Goal: Task Accomplishment & Management: Use online tool/utility

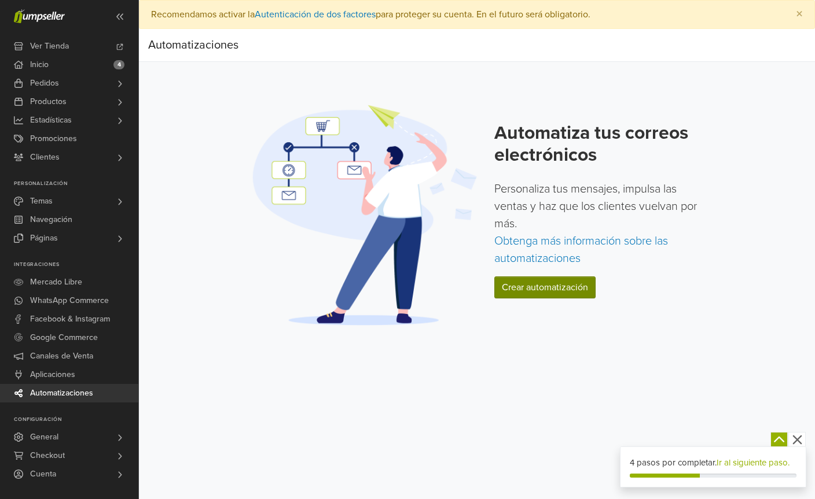
click at [576, 283] on link "Crear automatización" at bounding box center [544, 288] width 101 height 22
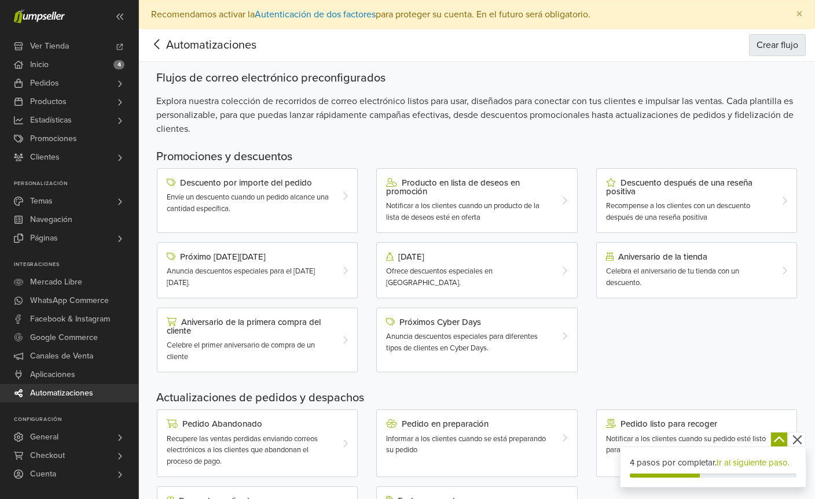
click at [783, 47] on button "Crear flujo" at bounding box center [777, 45] width 57 height 22
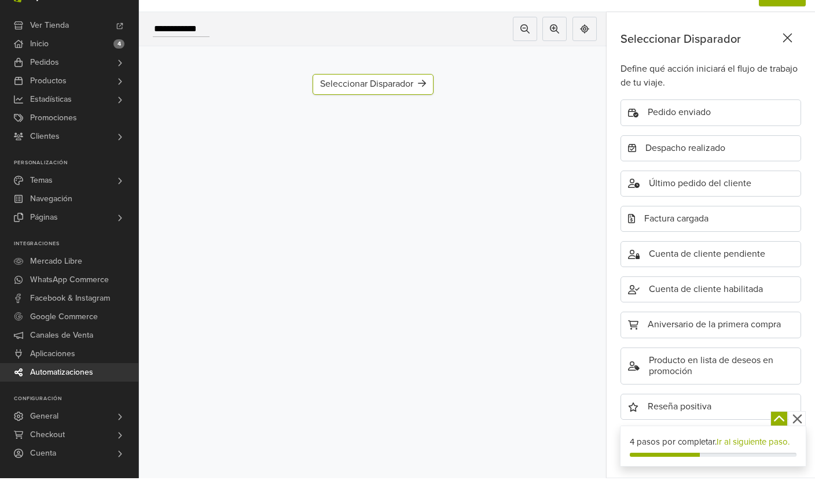
scroll to position [29, 0]
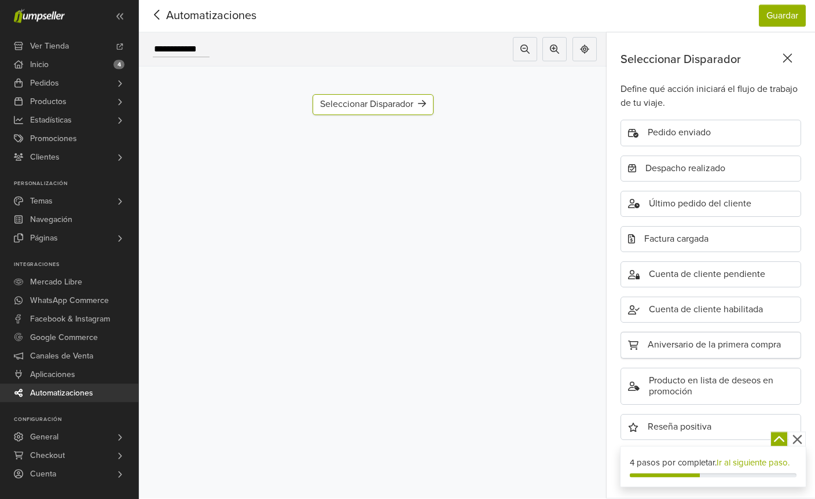
click at [764, 351] on div "Aniversario de la primera compra" at bounding box center [710, 346] width 181 height 26
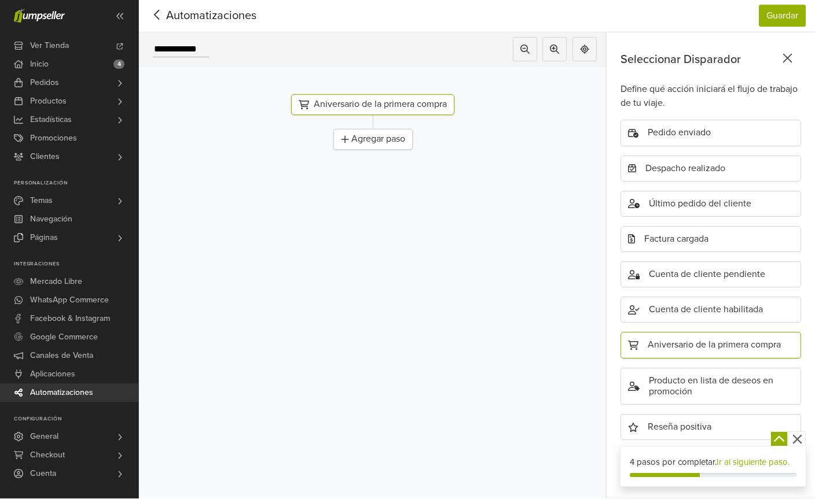
click at [388, 146] on div "Agregar paso" at bounding box center [372, 140] width 79 height 21
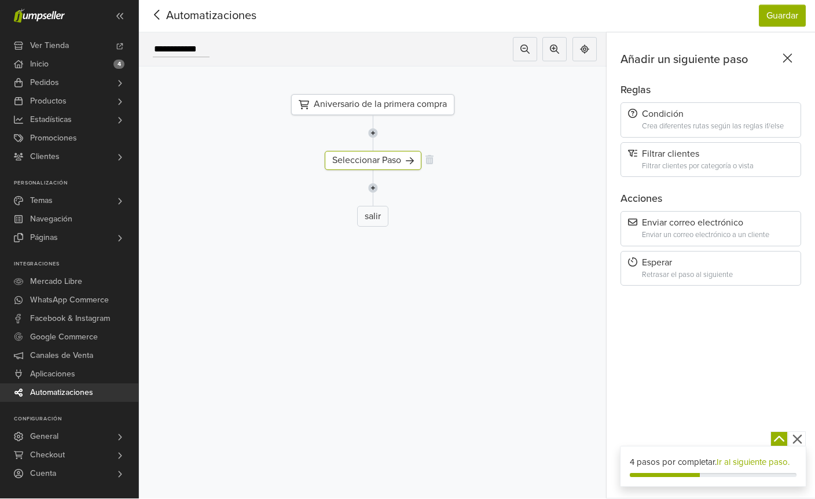
click at [400, 161] on div "Seleccionar Paso" at bounding box center [373, 161] width 97 height 19
click at [748, 231] on div "Enviar un correo electrónico a un cliente" at bounding box center [718, 235] width 152 height 9
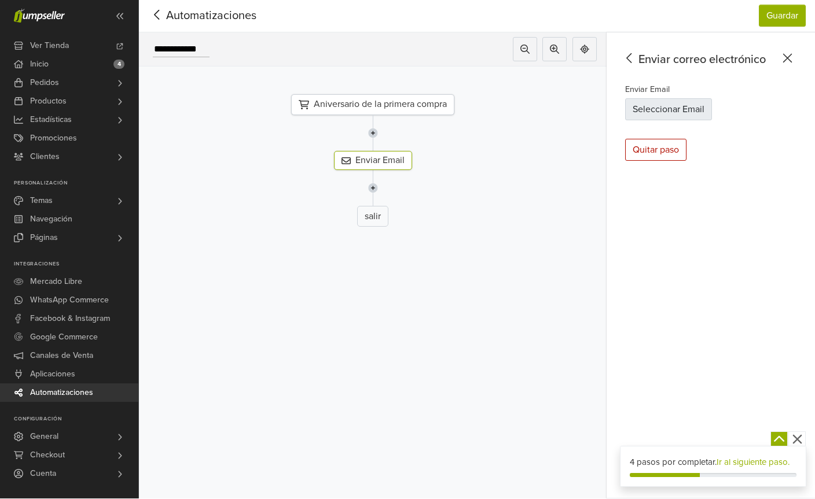
click at [701, 103] on button "Seleccionar Email" at bounding box center [668, 110] width 87 height 22
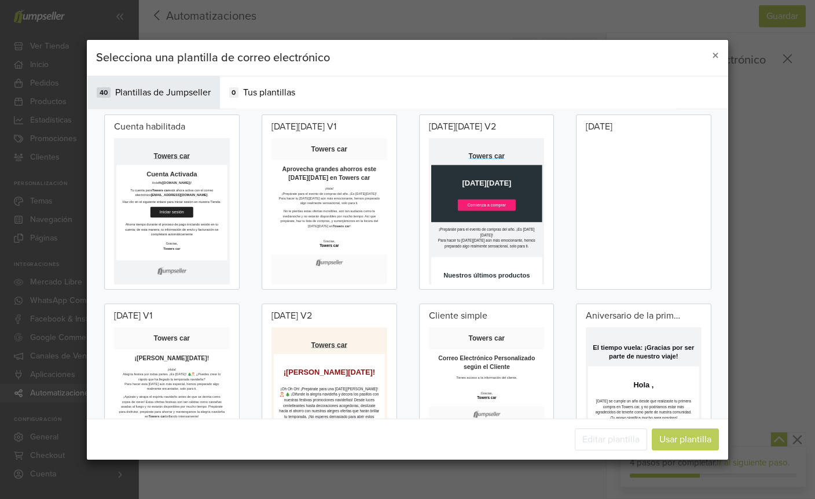
scroll to position [10, 0]
click at [689, 383] on p "¡Prepárate para el evento de compras del año. ¡Es [DATE][DATE]!" at bounding box center [573, 374] width 254 height 28
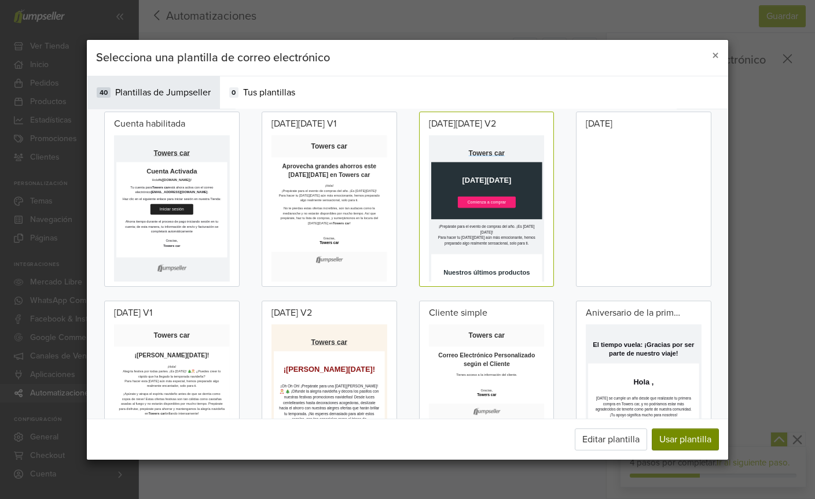
click at [690, 451] on button "Usar plantilla" at bounding box center [684, 440] width 67 height 22
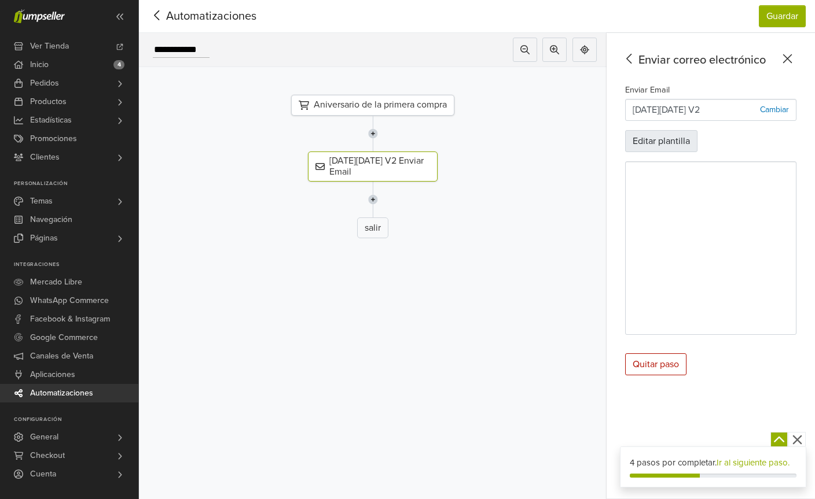
click at [682, 143] on button "Editar plantilla" at bounding box center [661, 141] width 72 height 22
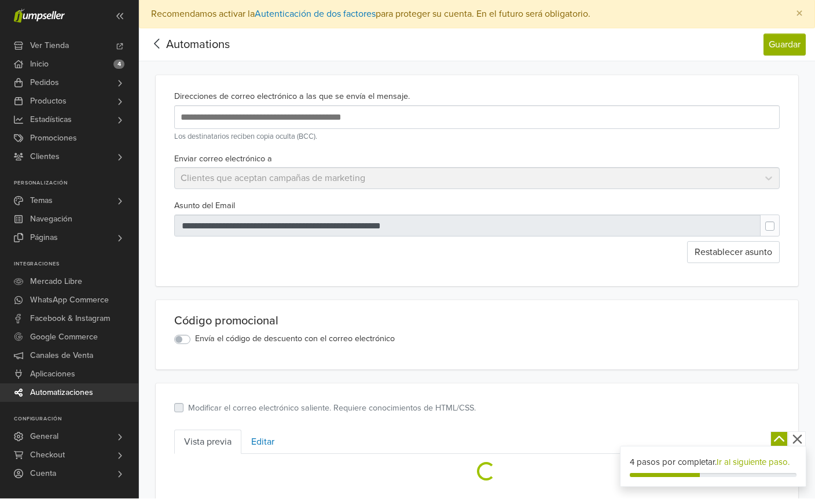
scroll to position [1, 0]
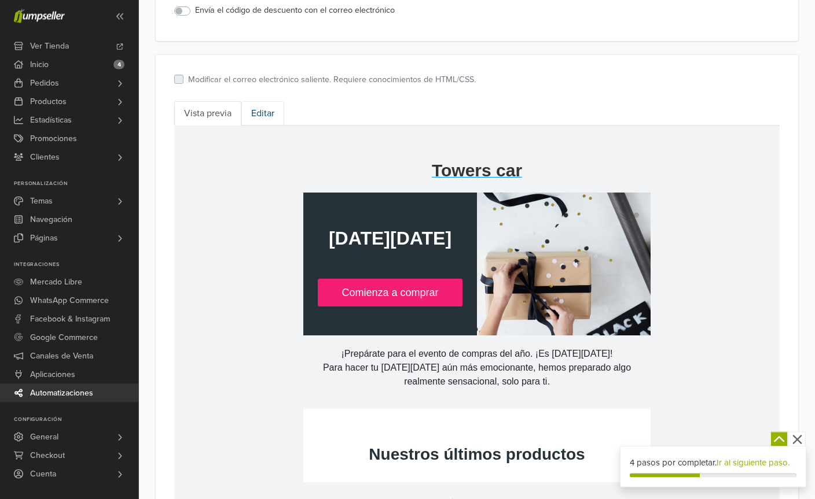
click at [255, 119] on link "Editar" at bounding box center [262, 114] width 43 height 24
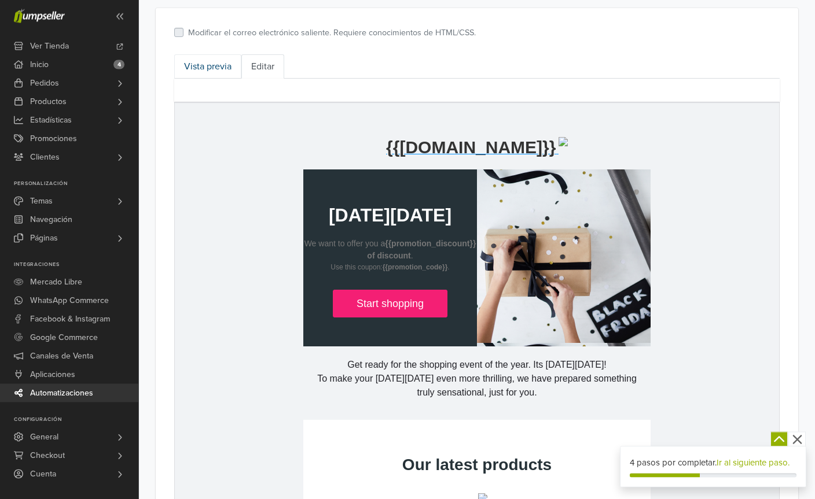
click at [220, 67] on link "Vista previa" at bounding box center [207, 67] width 67 height 24
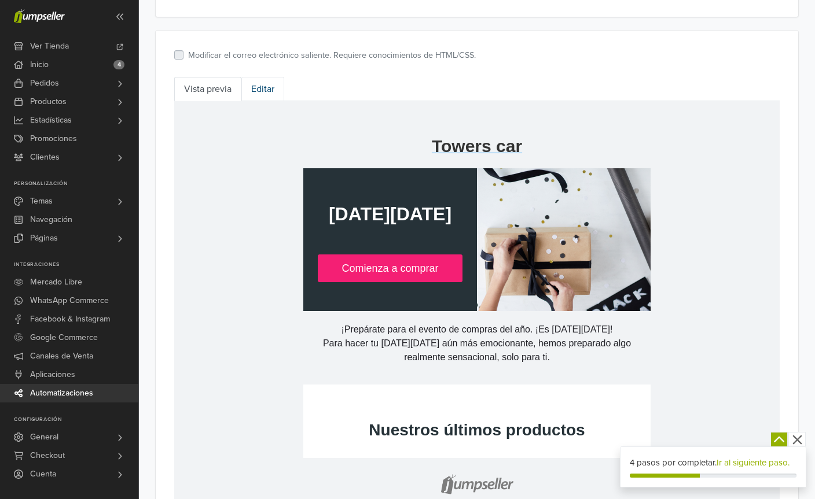
click at [263, 90] on link "Editar" at bounding box center [262, 89] width 43 height 24
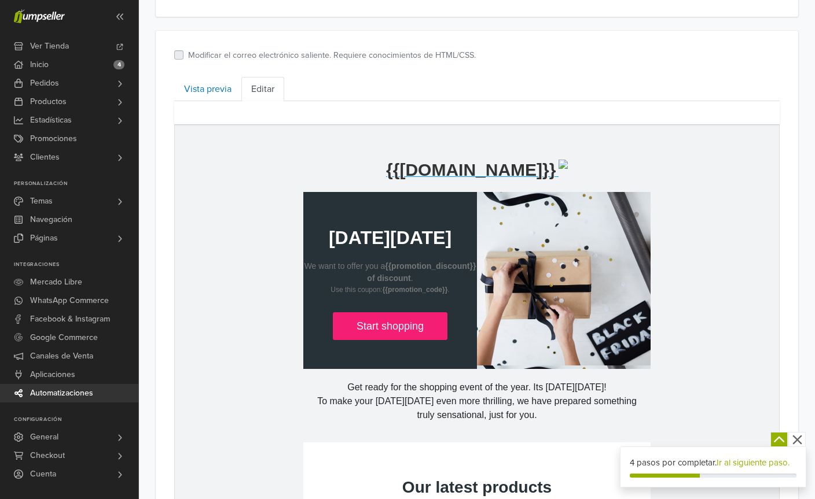
click at [606, 369] on td at bounding box center [564, 280] width 174 height 177
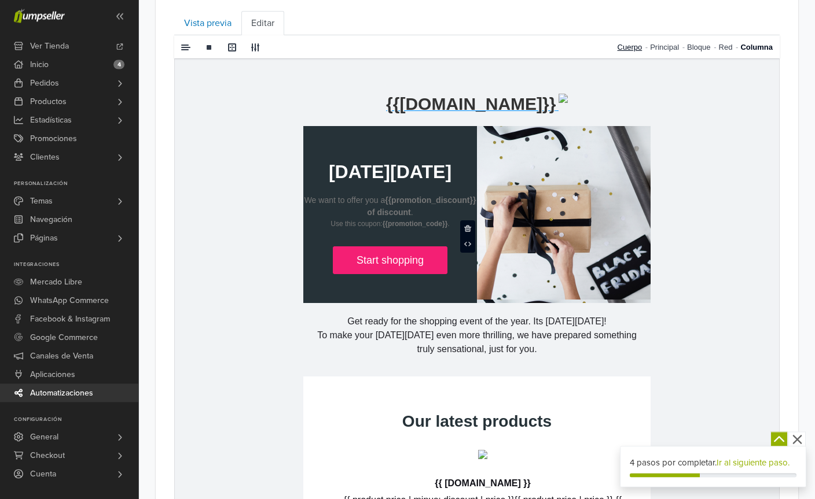
click at [629, 45] on link "Cuerpo" at bounding box center [633, 48] width 33 height 24
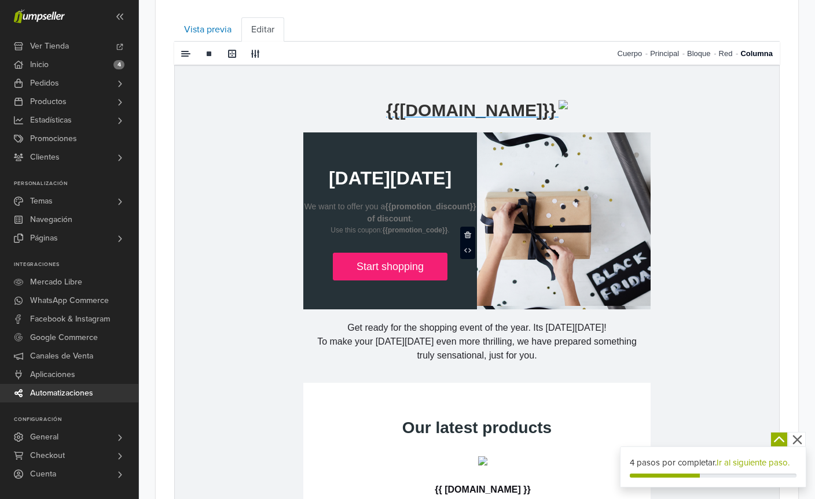
scroll to position [426, 0]
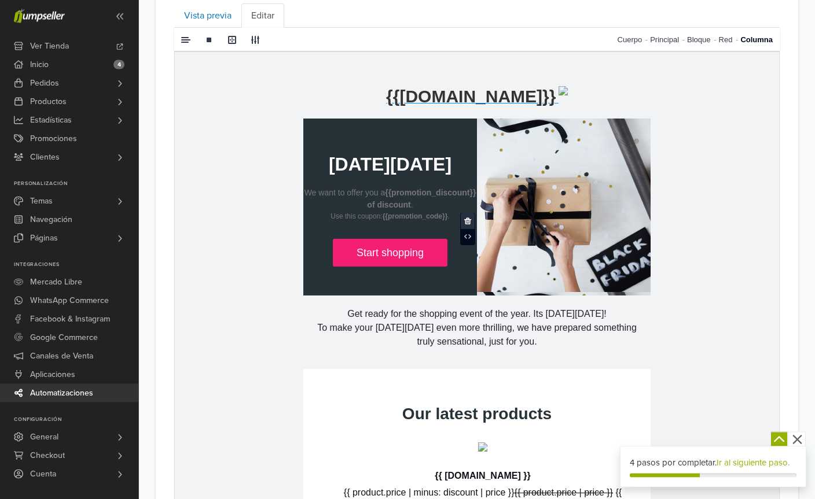
click at [468, 218] on span at bounding box center [468, 222] width 8 height 8
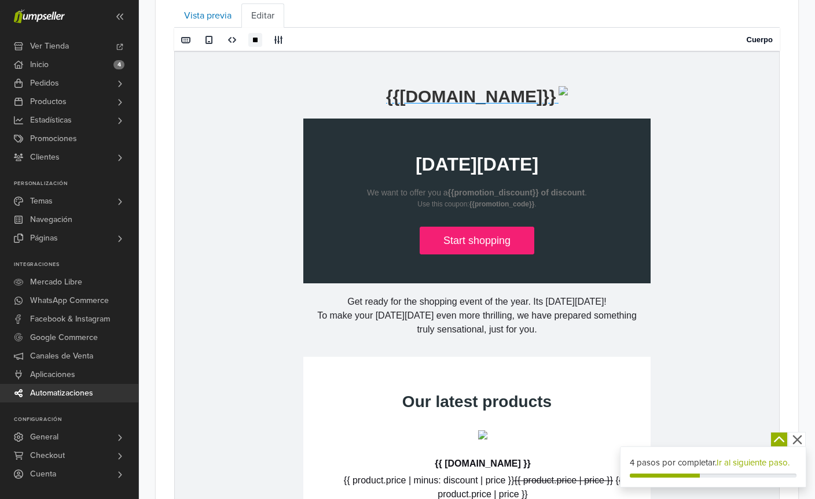
scroll to position [392, 0]
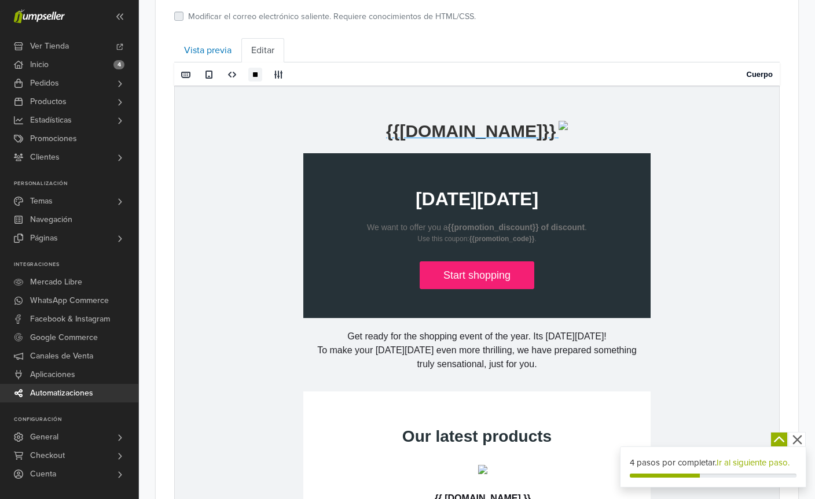
click at [558, 130] on img at bounding box center [562, 125] width 9 height 9
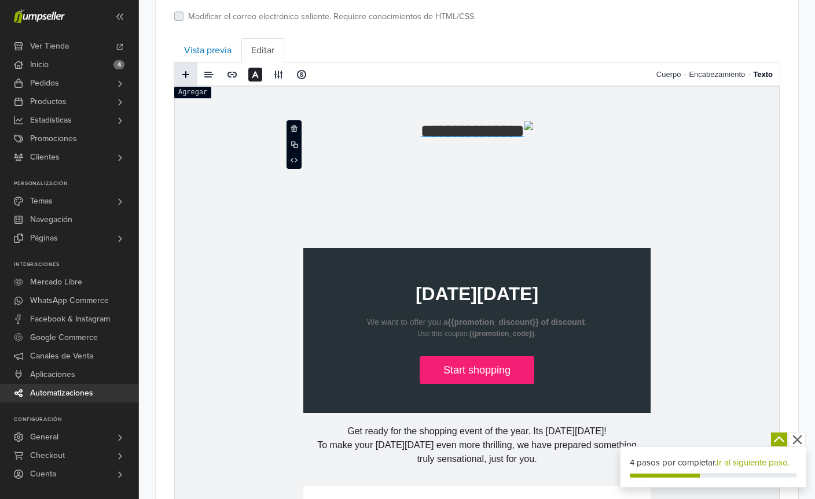
click at [185, 73] on span at bounding box center [185, 74] width 9 height 9
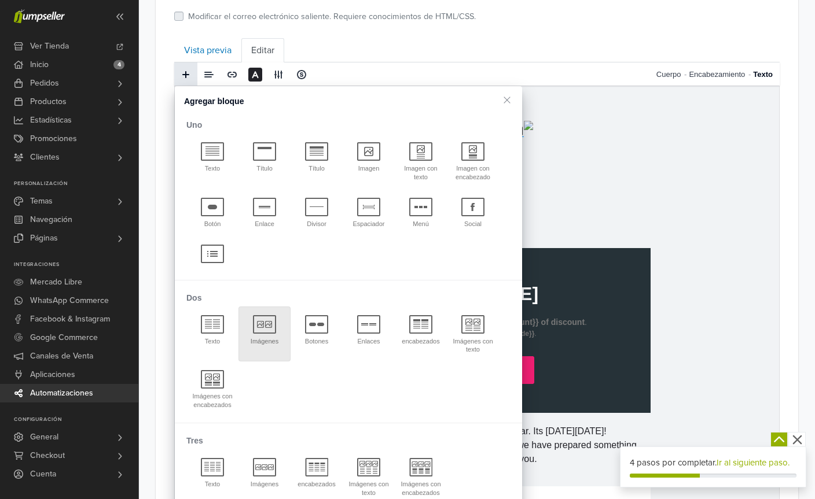
click at [272, 319] on div at bounding box center [264, 324] width 23 height 19
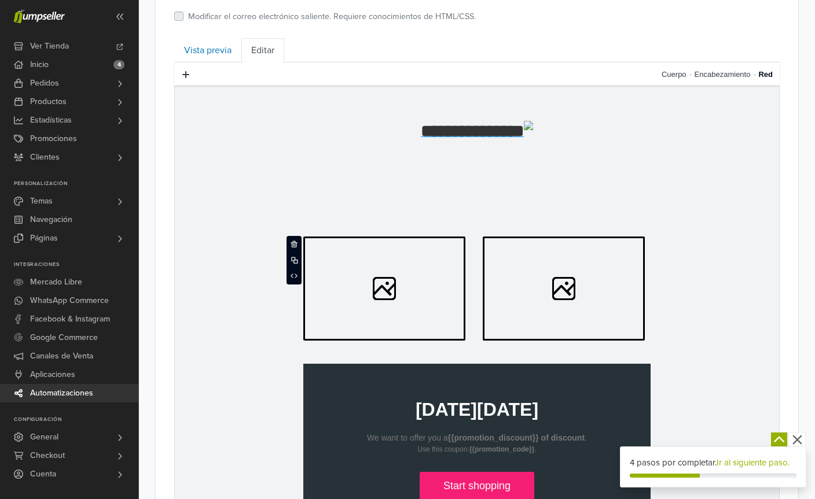
click at [372, 281] on icon at bounding box center [384, 289] width 162 height 104
click at [229, 77] on span at bounding box center [231, 74] width 9 height 9
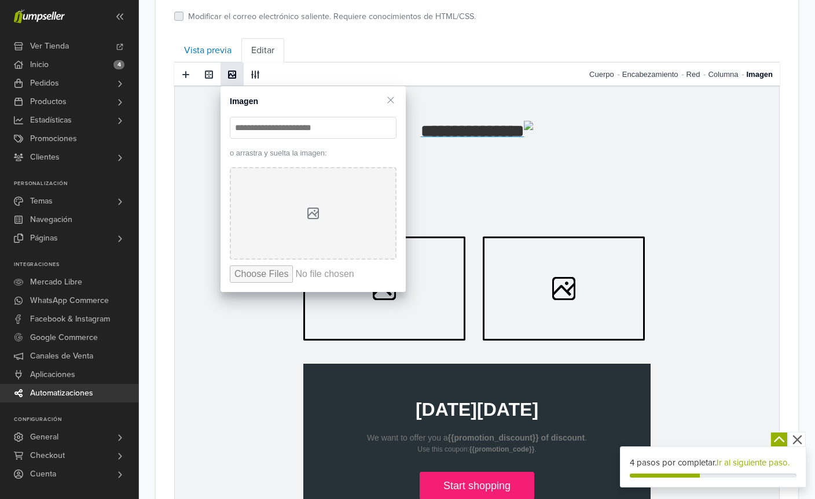
click at [251, 279] on input "file" at bounding box center [317, 274] width 175 height 17
type input "**********"
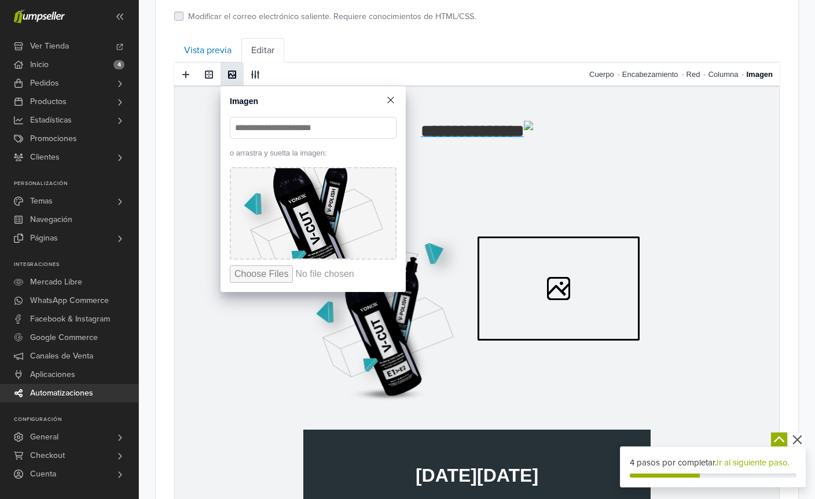
click at [395, 96] on span at bounding box center [391, 100] width 12 height 12
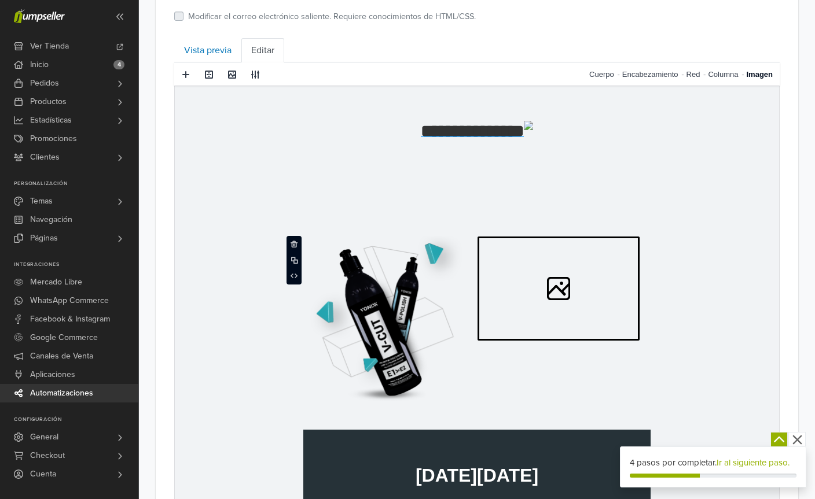
click at [605, 286] on icon at bounding box center [558, 289] width 162 height 104
click at [230, 77] on span at bounding box center [231, 74] width 9 height 9
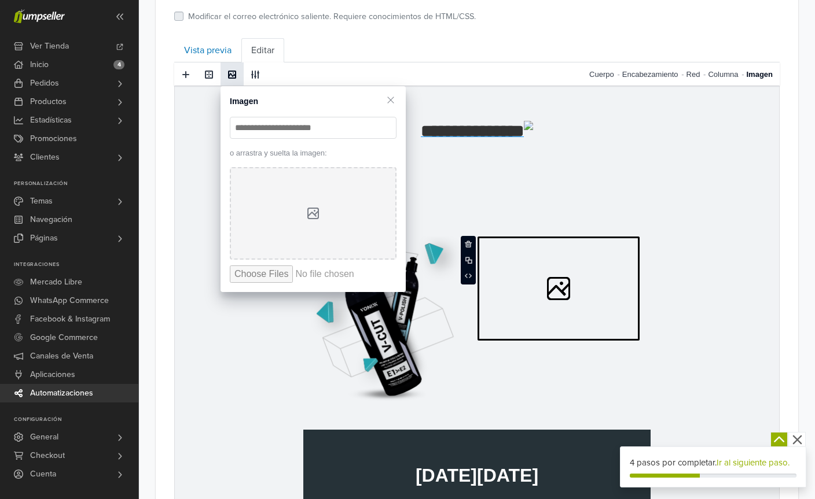
click at [309, 266] on input "file" at bounding box center [317, 274] width 175 height 17
type input "**********"
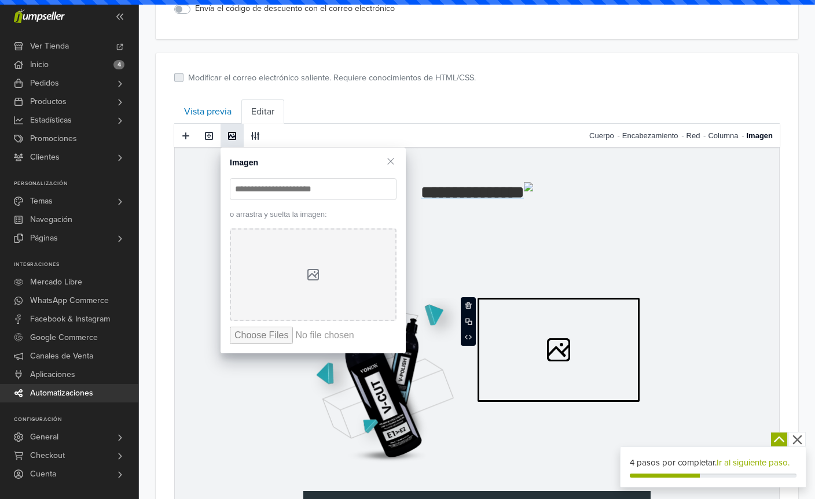
scroll to position [332, 0]
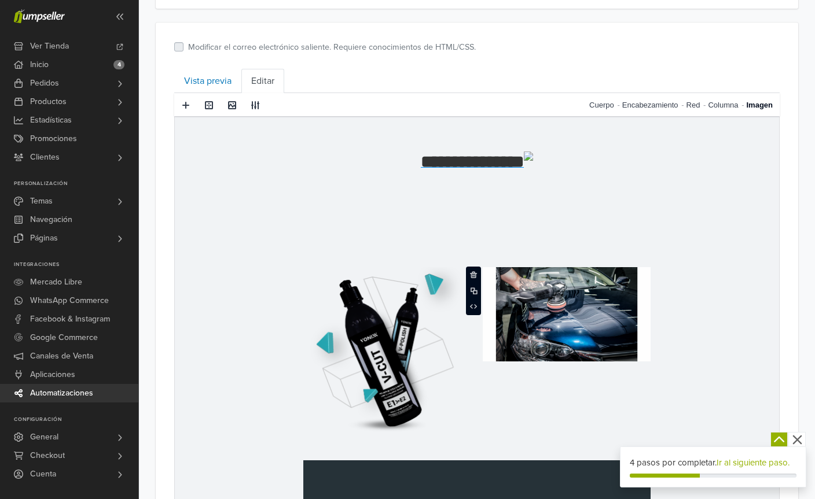
scroll to position [363, 0]
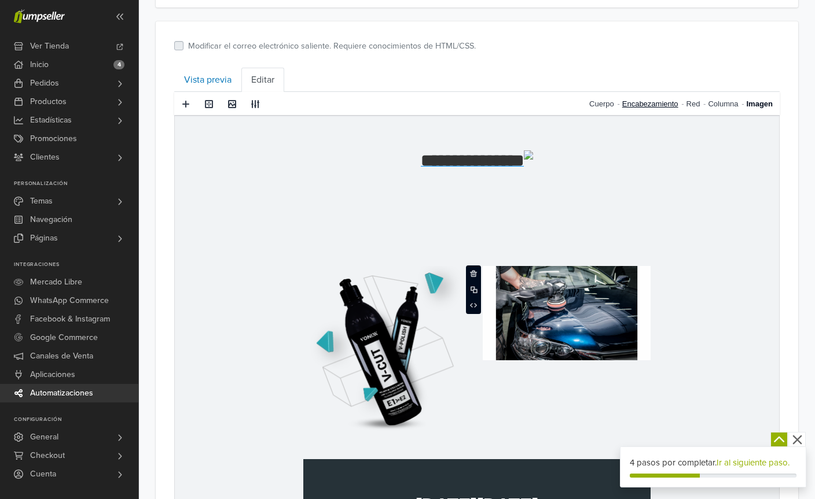
click at [649, 102] on link "Encabezamiento" at bounding box center [654, 104] width 64 height 24
click at [208, 78] on link "Vista previa" at bounding box center [207, 80] width 67 height 24
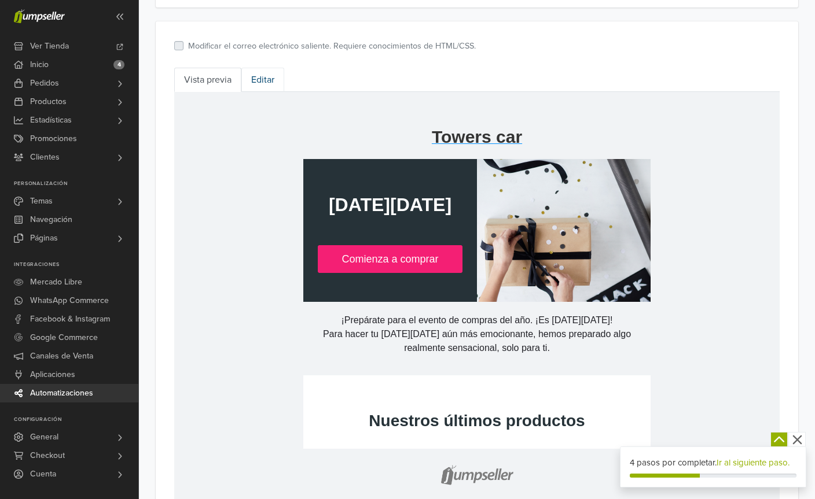
click at [274, 83] on link "Editar" at bounding box center [262, 80] width 43 height 24
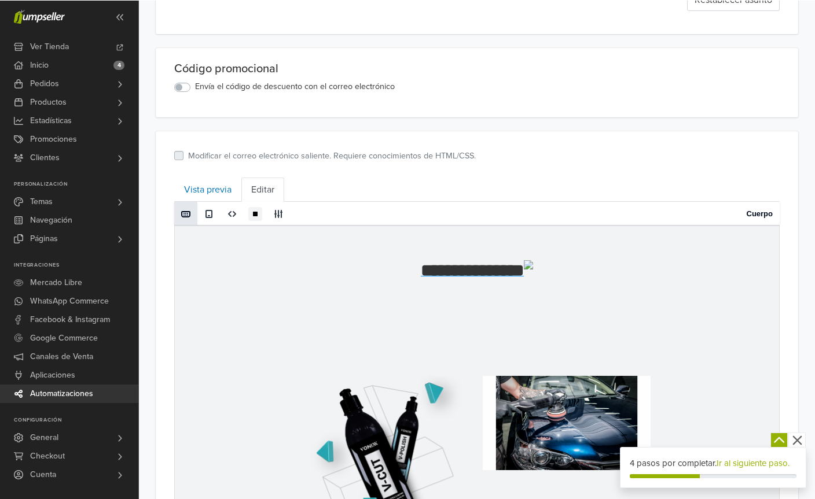
scroll to position [253, 0]
click at [185, 210] on span at bounding box center [185, 213] width 9 height 9
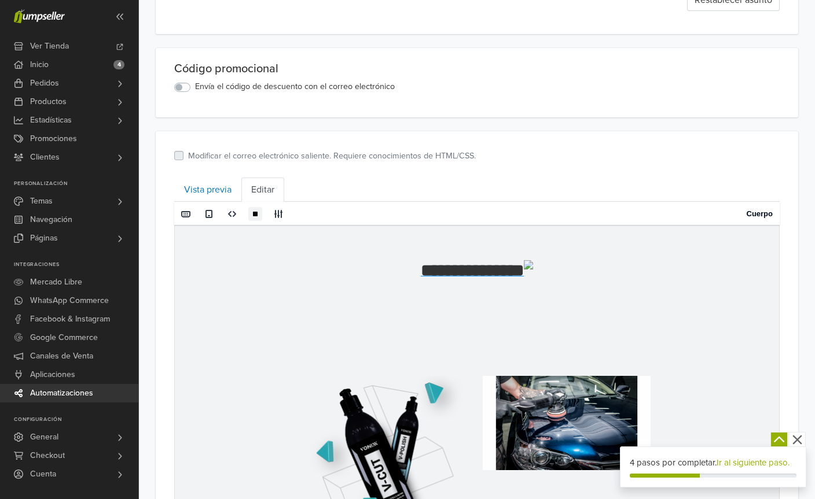
click at [803, 447] on icon "button" at bounding box center [797, 440] width 14 height 14
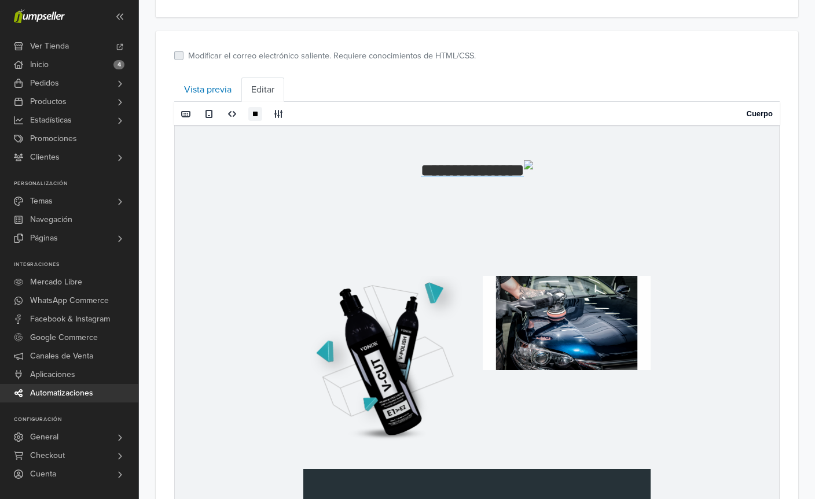
scroll to position [352, 0]
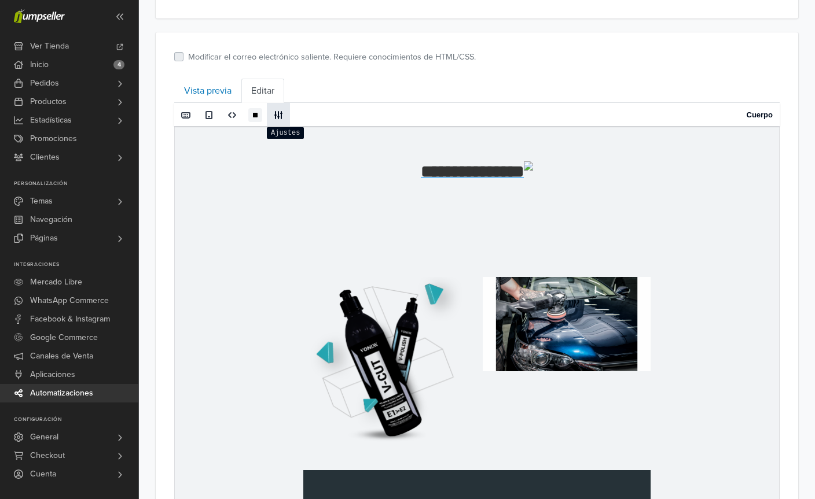
click at [278, 119] on span at bounding box center [278, 115] width 9 height 9
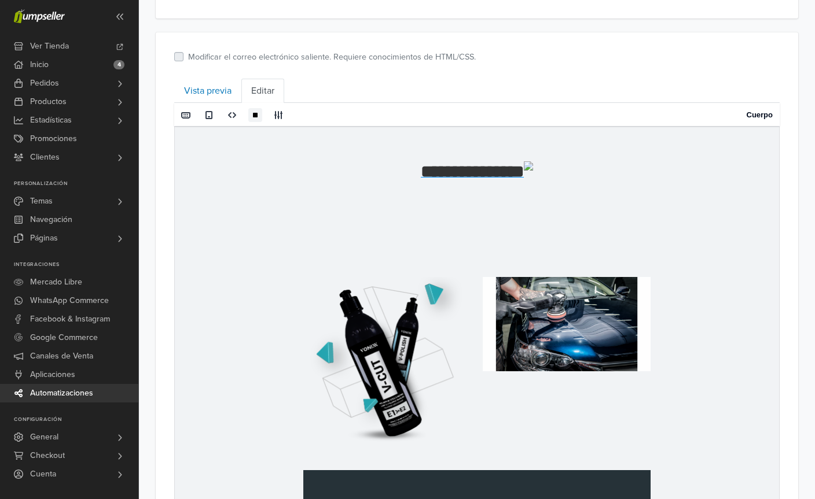
click at [454, 171] on re-text "**********" at bounding box center [472, 171] width 103 height 17
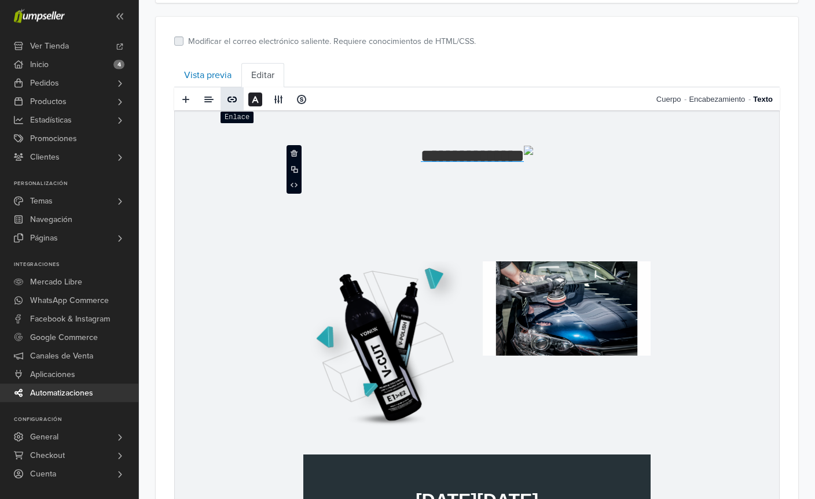
scroll to position [367, 0]
click at [234, 95] on span at bounding box center [231, 99] width 9 height 9
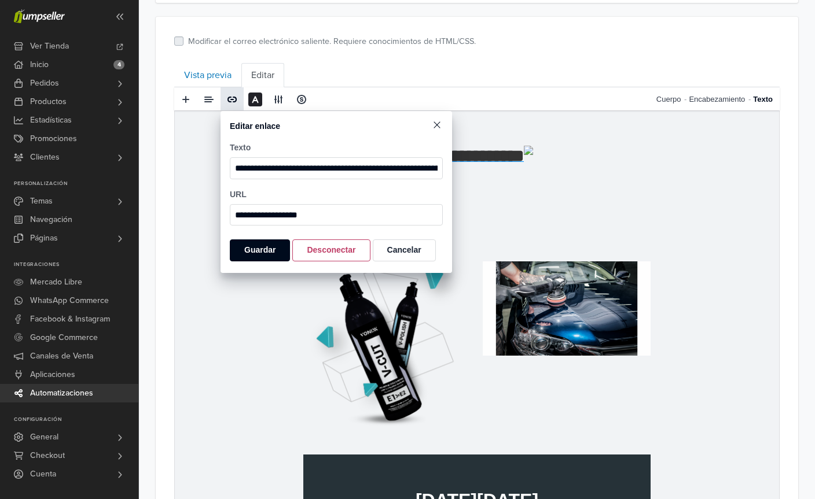
click at [438, 127] on span at bounding box center [437, 125] width 12 height 12
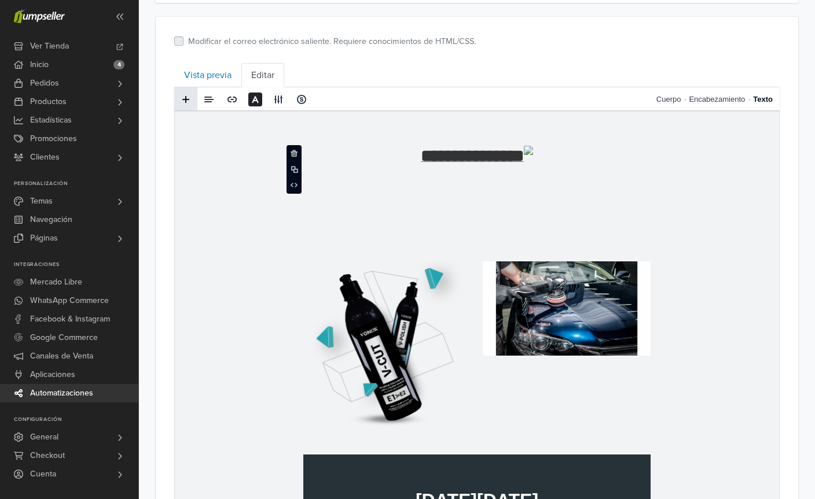
click at [185, 100] on span at bounding box center [185, 99] width 9 height 9
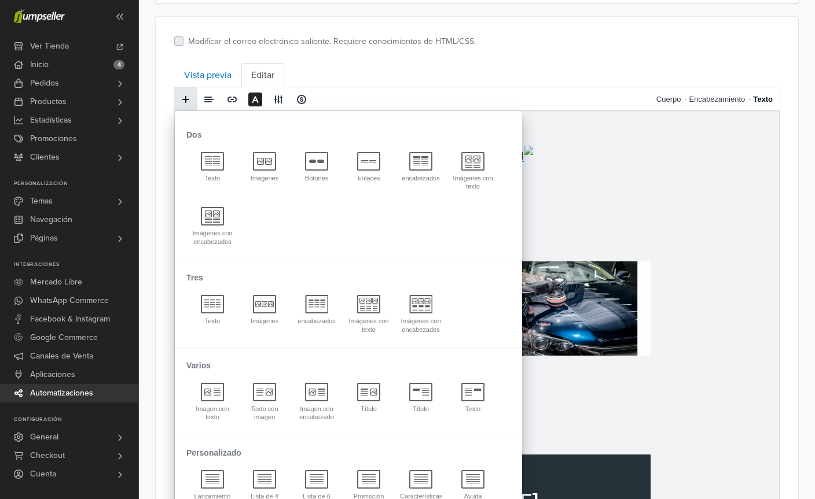
scroll to position [197, 0]
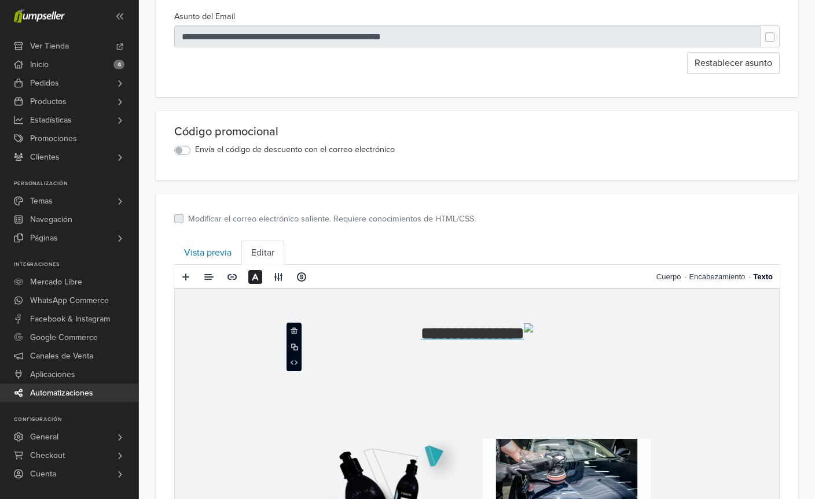
scroll to position [190, 0]
click at [203, 252] on link "Vista previa" at bounding box center [207, 253] width 67 height 24
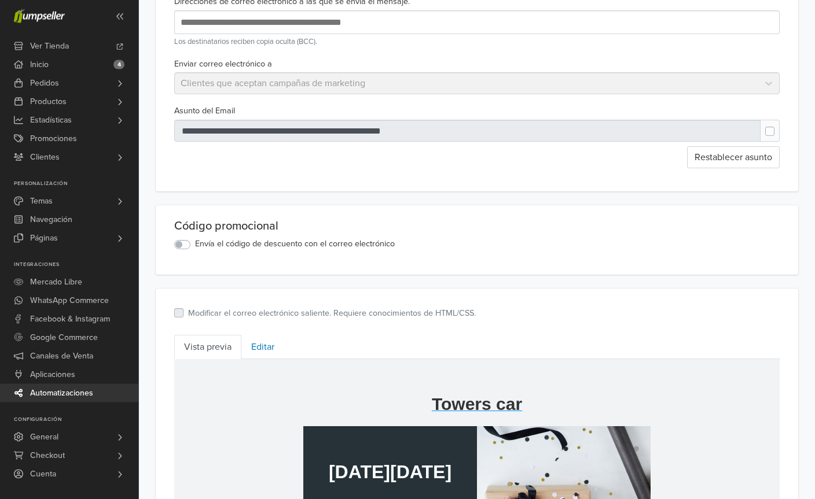
scroll to position [0, 0]
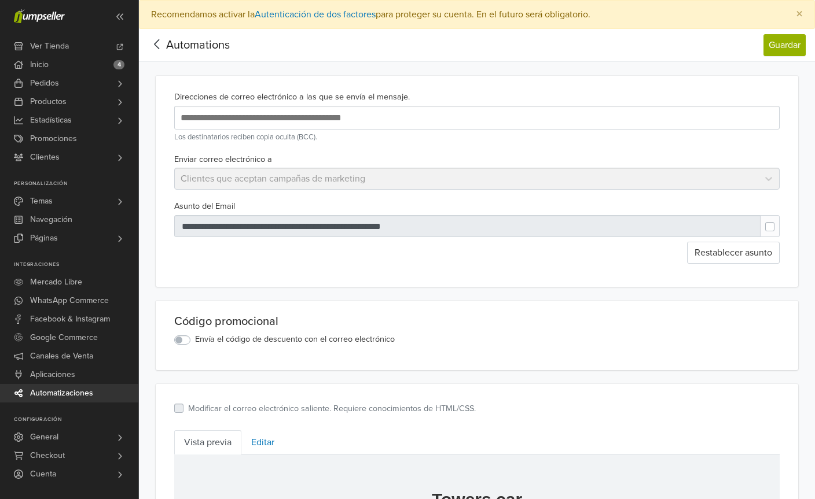
click at [674, 127] on div at bounding box center [476, 118] width 605 height 24
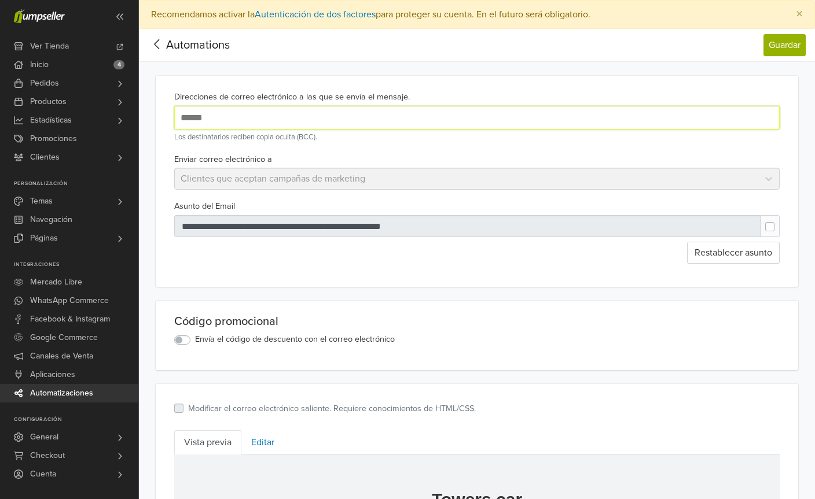
type input "******"
click at [496, 116] on input "******" at bounding box center [366, 118] width 376 height 16
type input "**********"
click at [639, 266] on div "**********" at bounding box center [477, 181] width 642 height 211
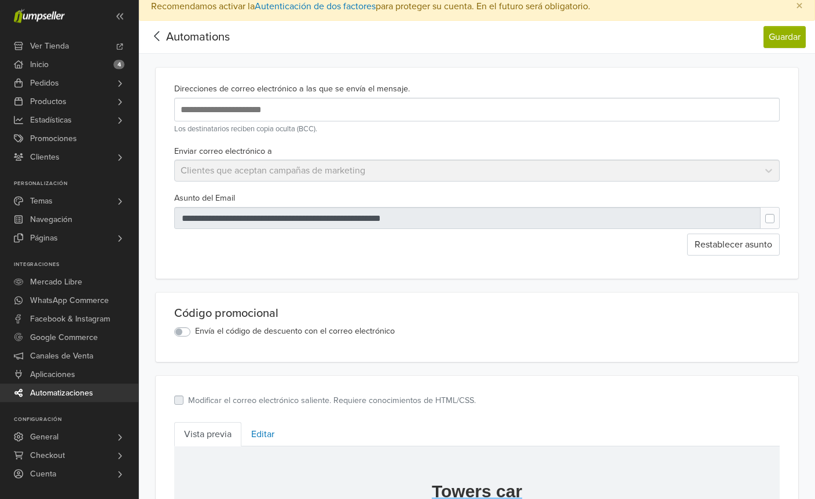
scroll to position [8, 0]
click at [735, 172] on div "Enviar correo electrónico a Clientes que aceptan campañas de marketing" at bounding box center [477, 163] width 614 height 38
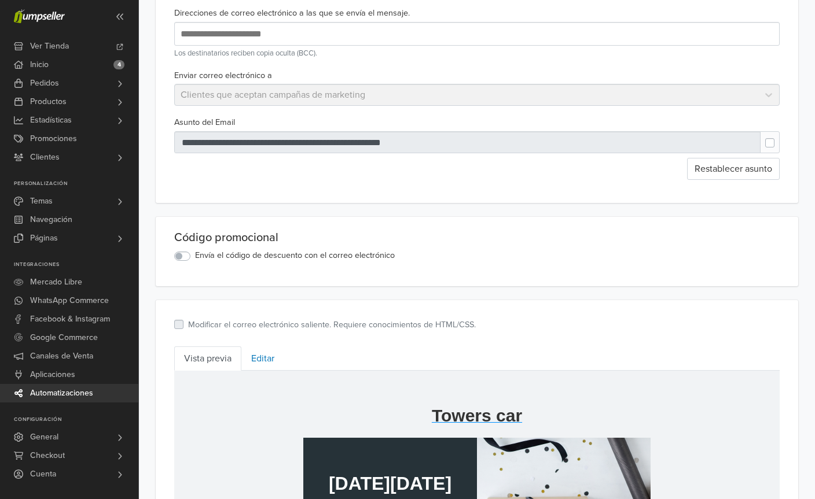
scroll to position [85, 0]
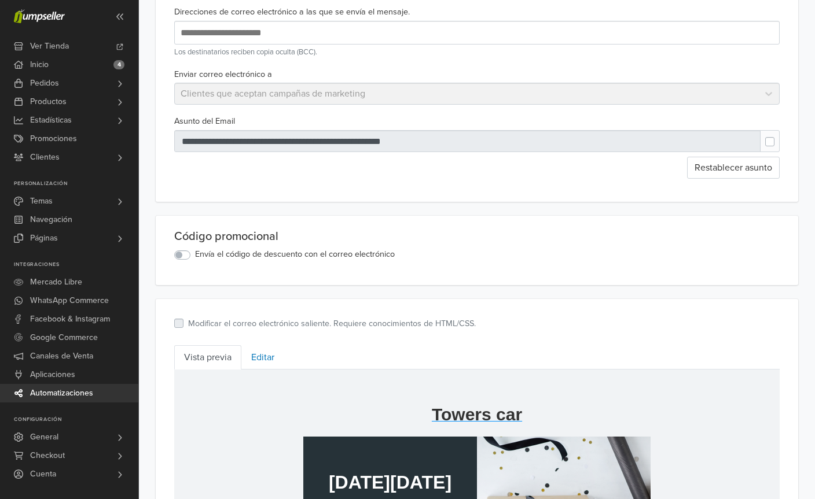
click at [201, 249] on label "Envía el código de descuento con el correo electrónico" at bounding box center [295, 254] width 200 height 13
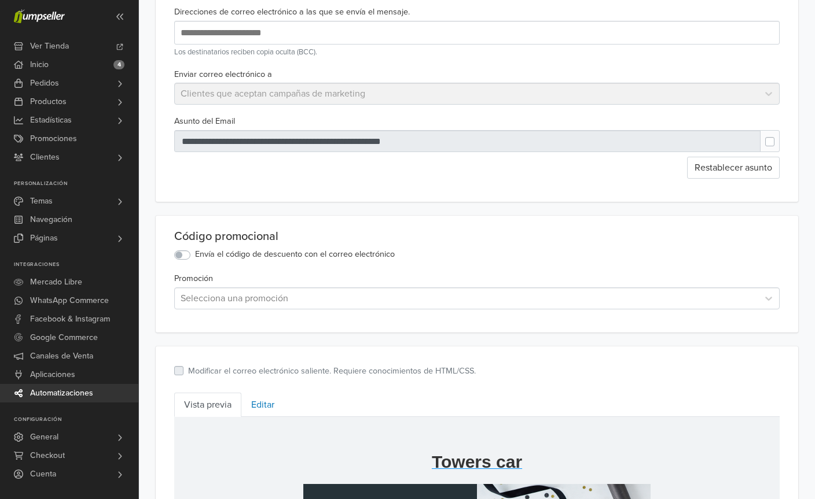
click at [695, 311] on div "Código promocional Envía el código de descuento con el correo electrónico Promo…" at bounding box center [477, 274] width 642 height 117
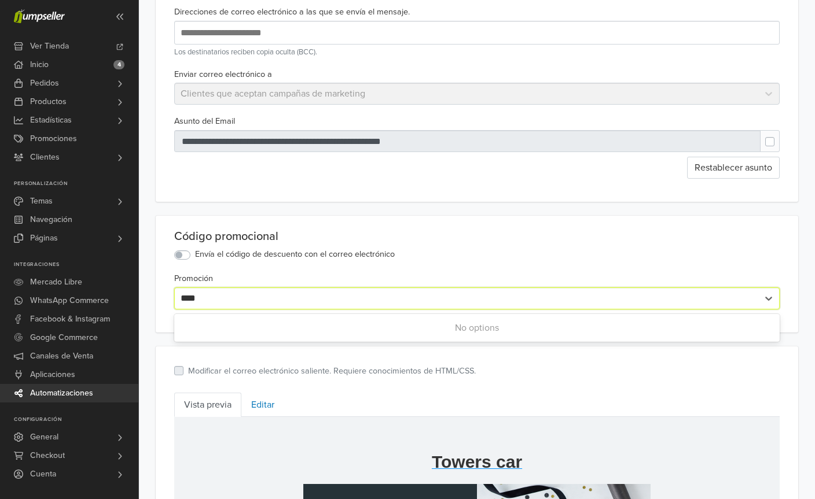
type input "****"
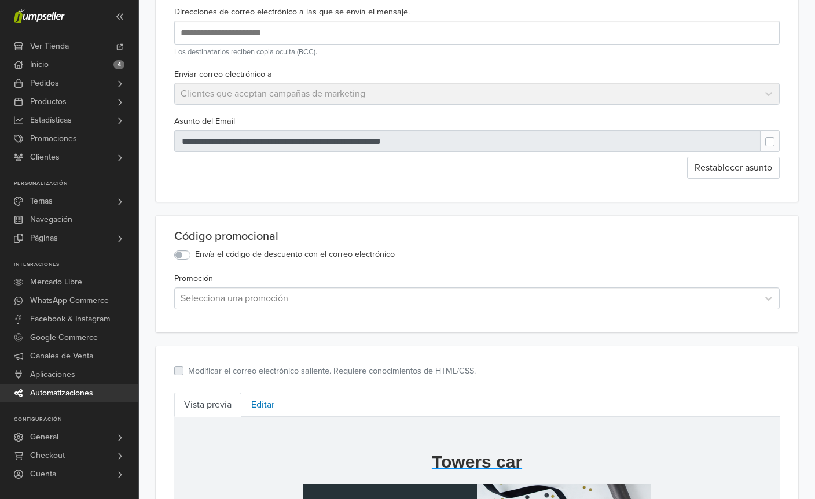
click at [799, 405] on main "**********" at bounding box center [477, 444] width 660 height 906
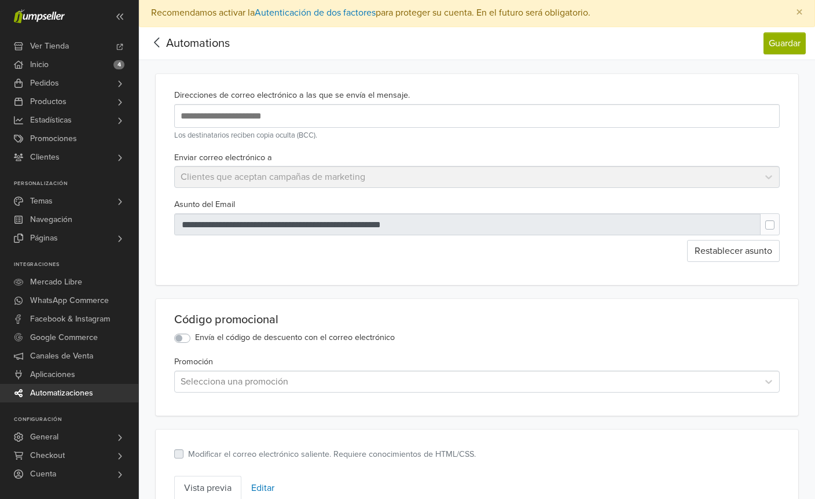
scroll to position [0, 0]
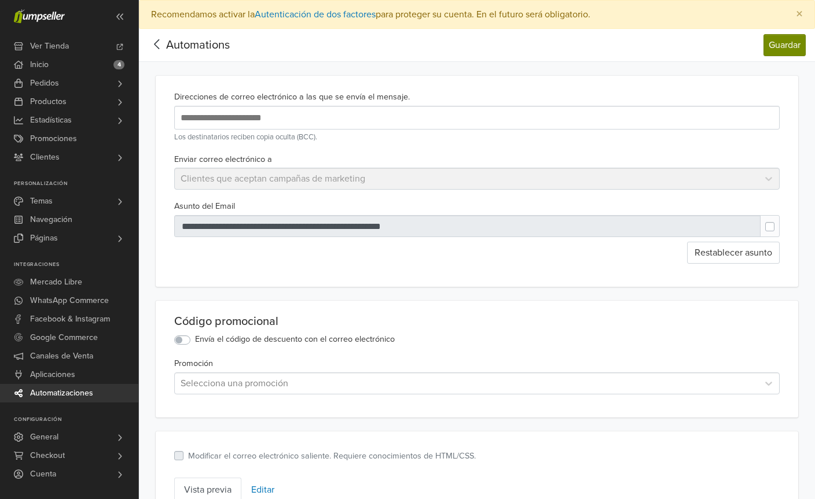
click at [782, 49] on button "Guardar" at bounding box center [784, 45] width 42 height 22
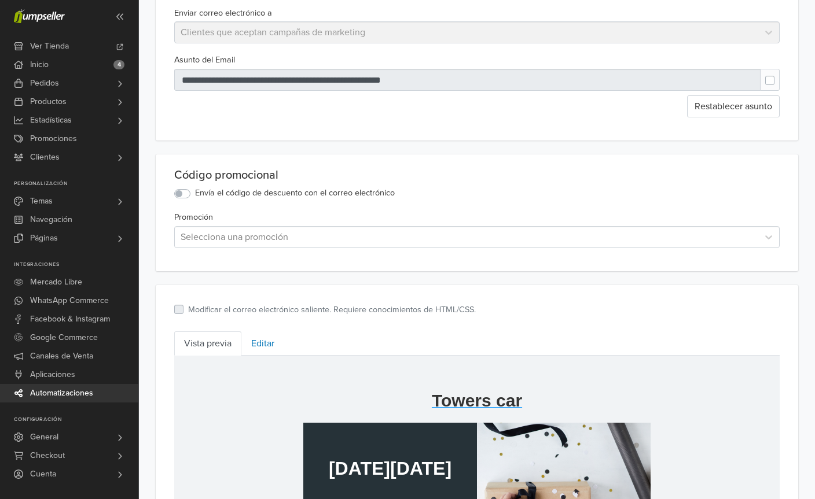
scroll to position [175, 0]
click at [262, 344] on link "Editar" at bounding box center [262, 344] width 43 height 24
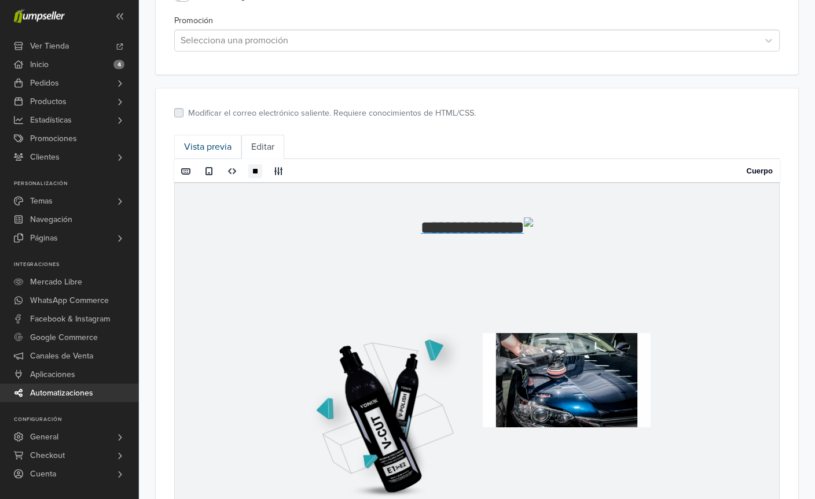
click at [205, 143] on link "Vista previa" at bounding box center [207, 147] width 67 height 24
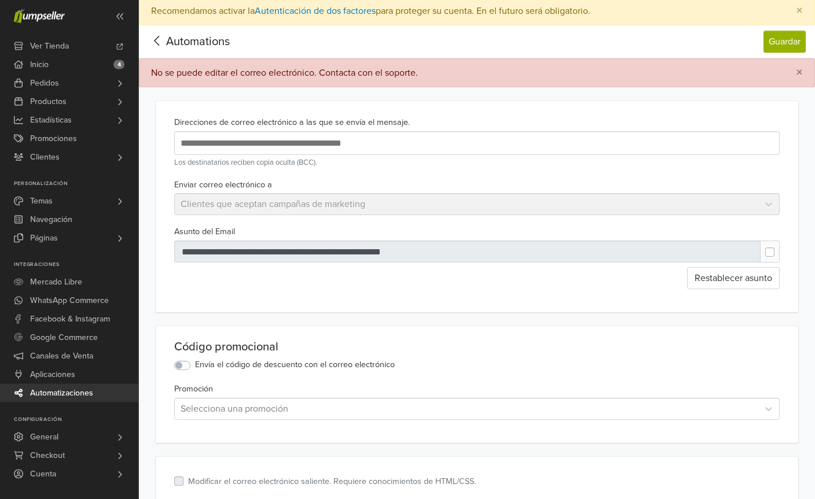
scroll to position [0, 0]
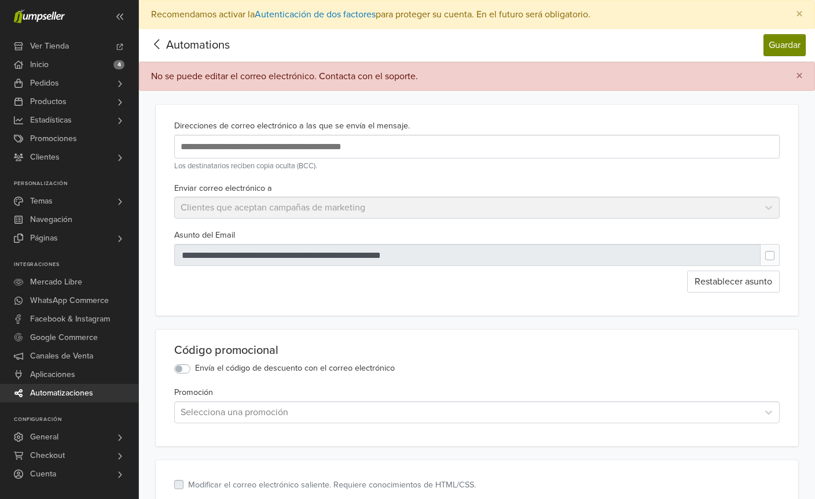
click at [778, 47] on button "Guardar" at bounding box center [784, 45] width 42 height 22
click at [156, 43] on icon at bounding box center [156, 44] width 5 height 10
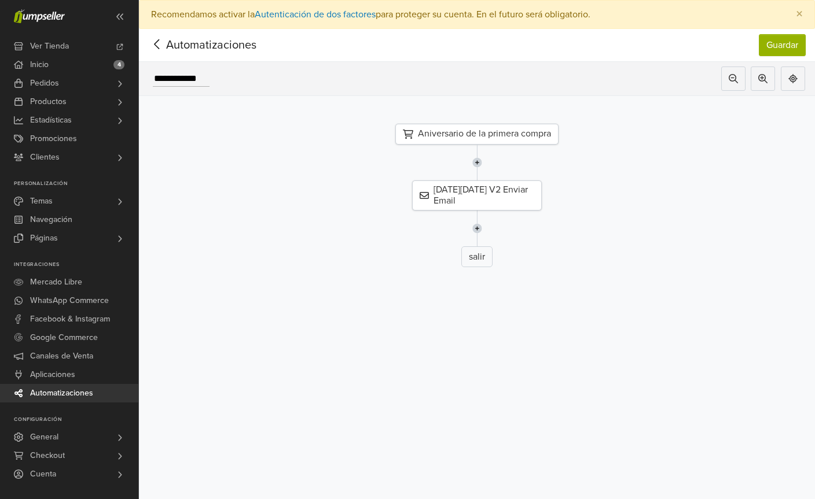
click at [150, 48] on icon at bounding box center [157, 44] width 18 height 14
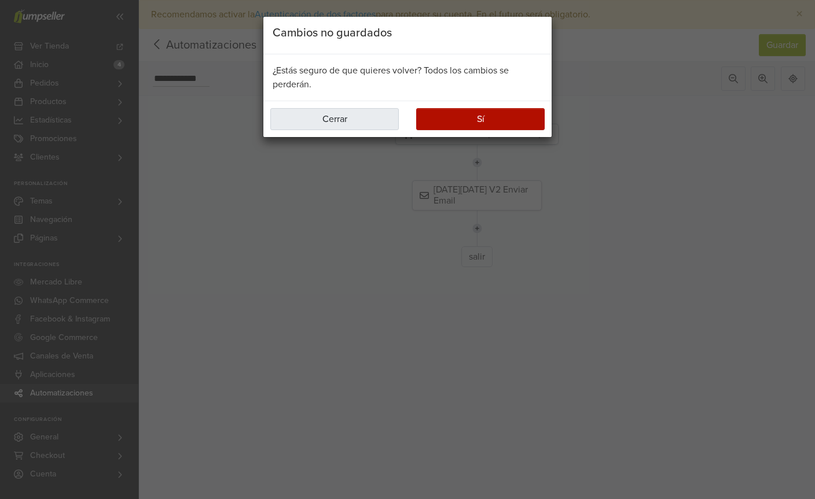
click at [340, 119] on button "Cerrar" at bounding box center [334, 119] width 128 height 22
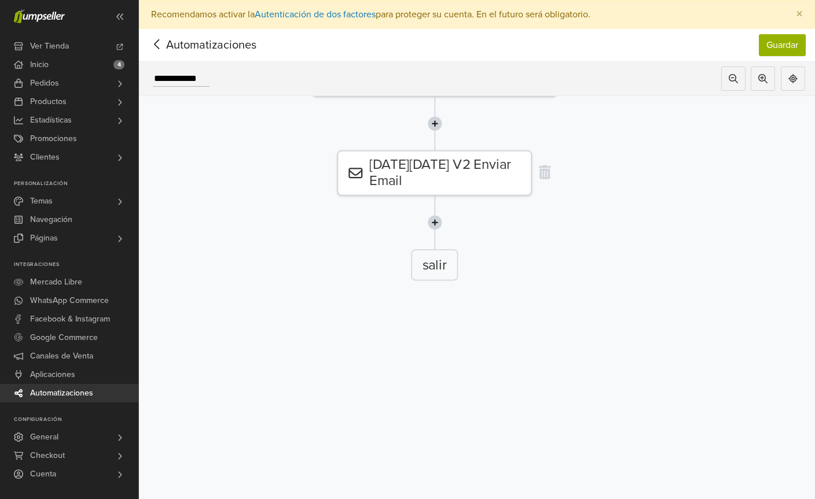
click at [481, 184] on div "[DATE][DATE] V2 Enviar Email" at bounding box center [434, 173] width 194 height 46
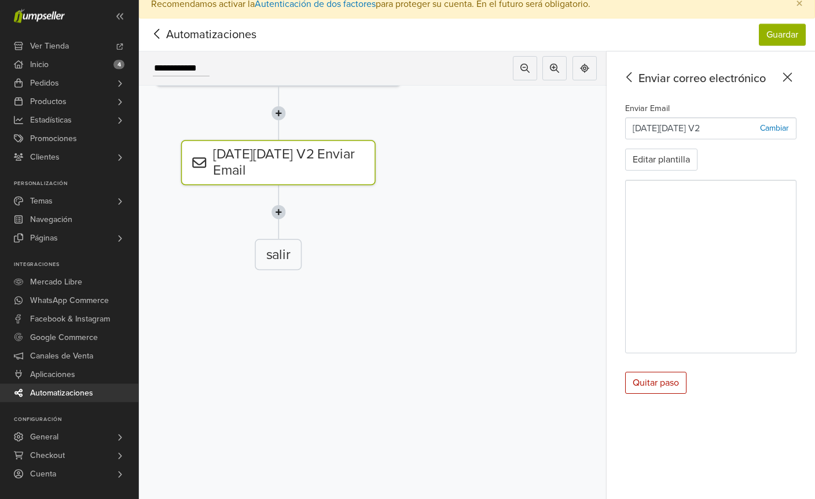
scroll to position [10, 0]
click at [270, 248] on div "salir" at bounding box center [276, 252] width 47 height 31
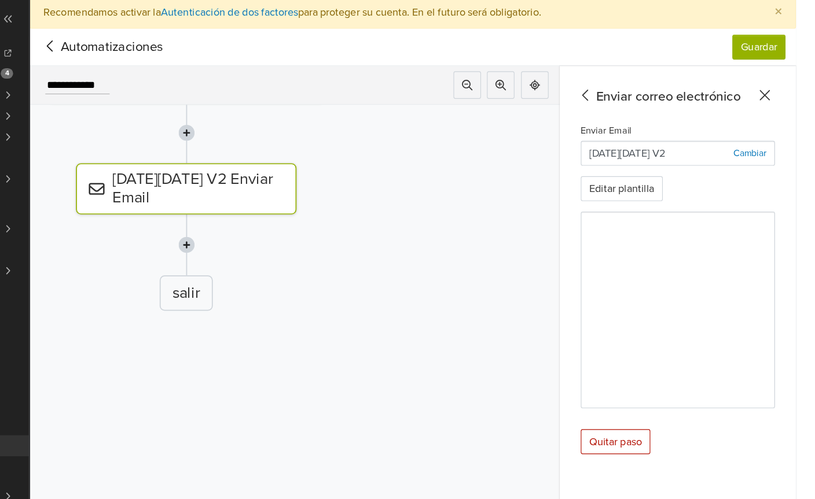
scroll to position [0, 0]
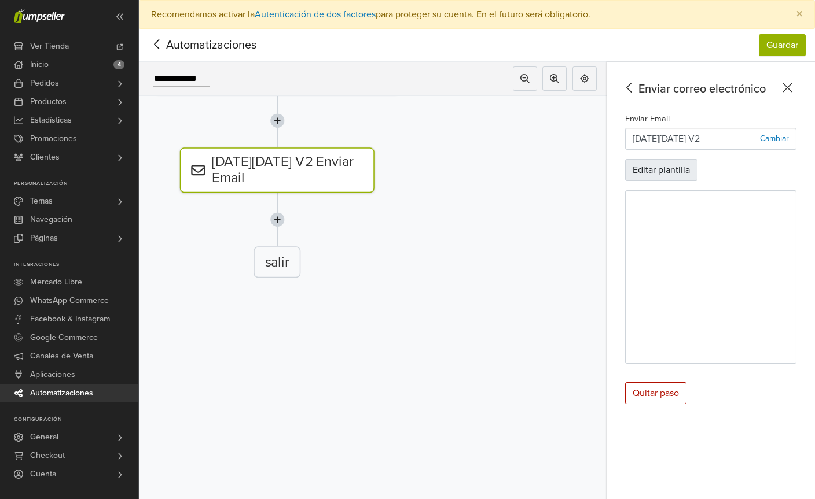
click at [679, 176] on button "Editar plantilla" at bounding box center [661, 170] width 72 height 22
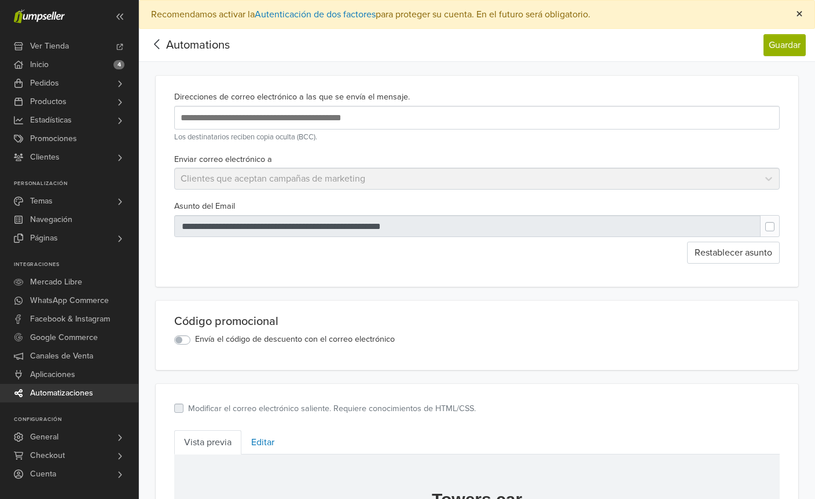
click at [796, 10] on span "×" at bounding box center [799, 14] width 7 height 17
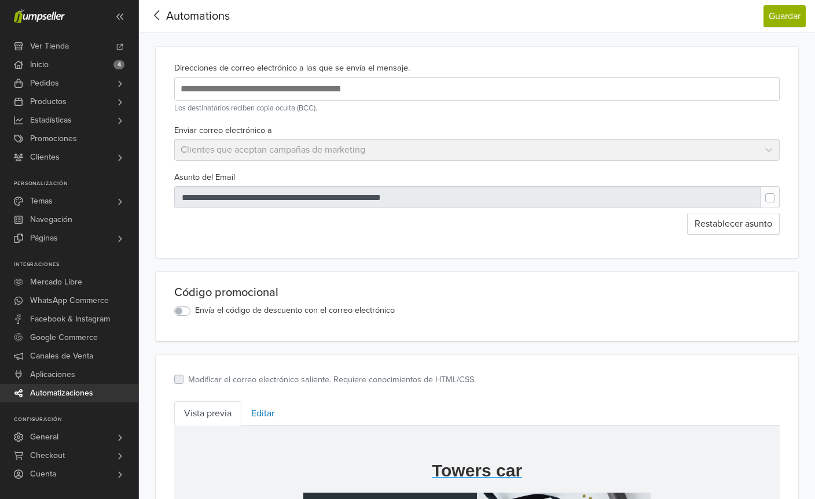
click at [168, 20] on span "Automations" at bounding box center [198, 16] width 64 height 14
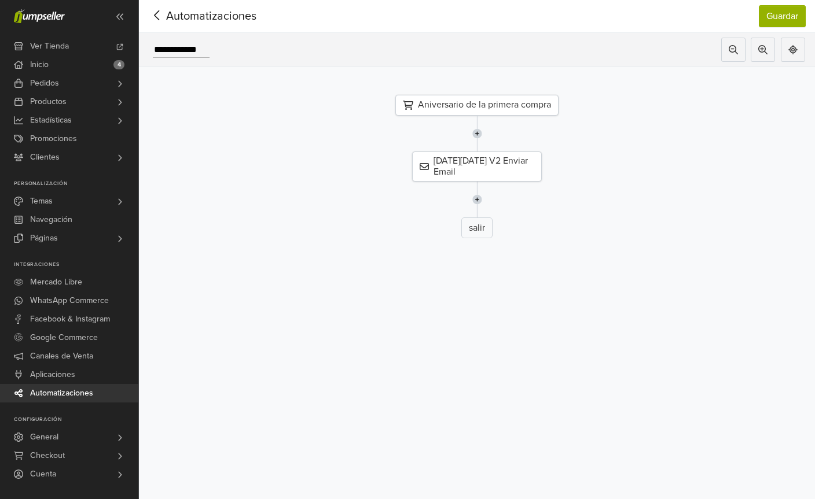
click at [162, 19] on icon at bounding box center [157, 15] width 18 height 14
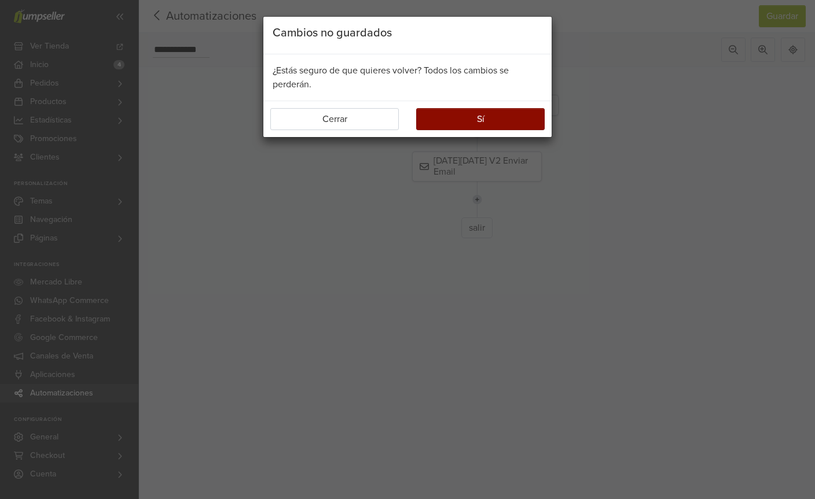
click at [496, 115] on button "Sí" at bounding box center [480, 119] width 128 height 22
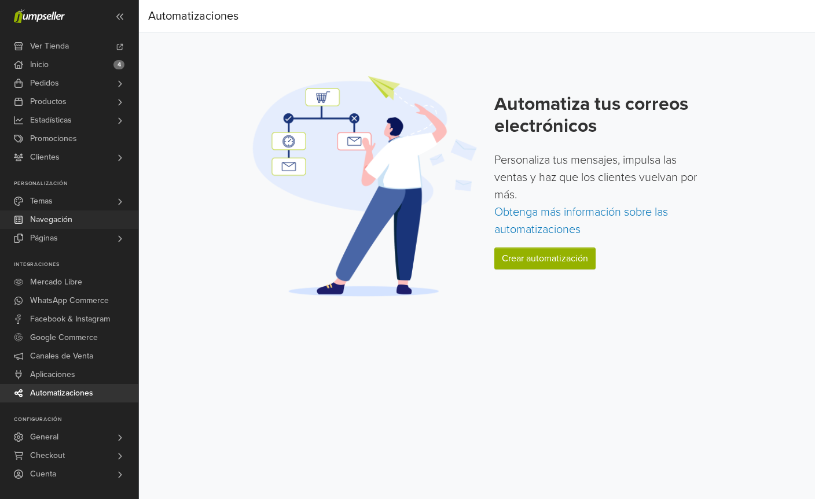
click at [113, 219] on link "Navegación" at bounding box center [69, 220] width 138 height 19
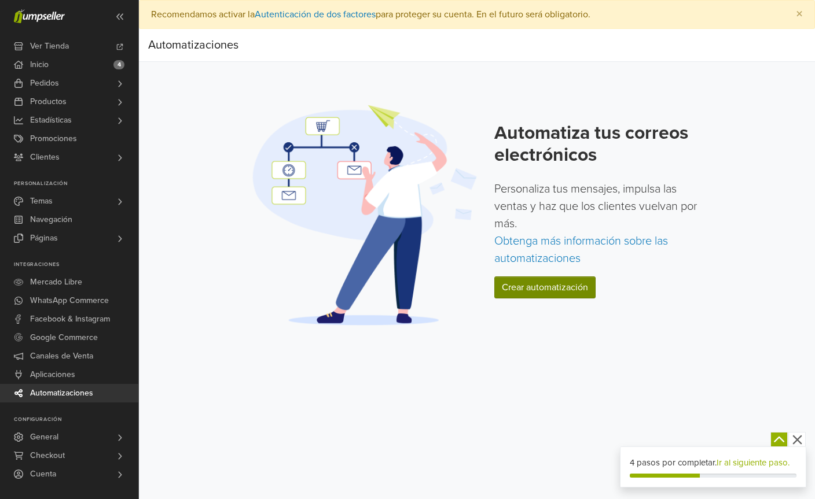
click at [561, 291] on link "Crear automatización" at bounding box center [544, 288] width 101 height 22
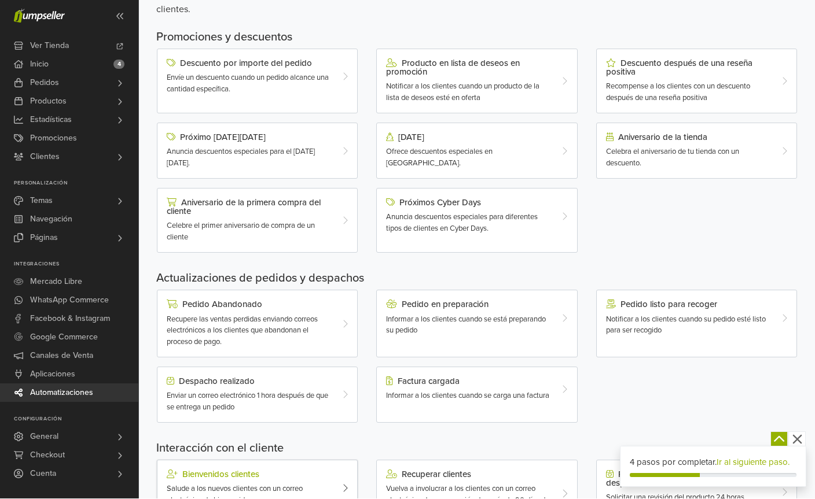
click at [330, 484] on div "Salude a los nuevos clientes con un correo electrónico de bienvenida." at bounding box center [249, 495] width 165 height 23
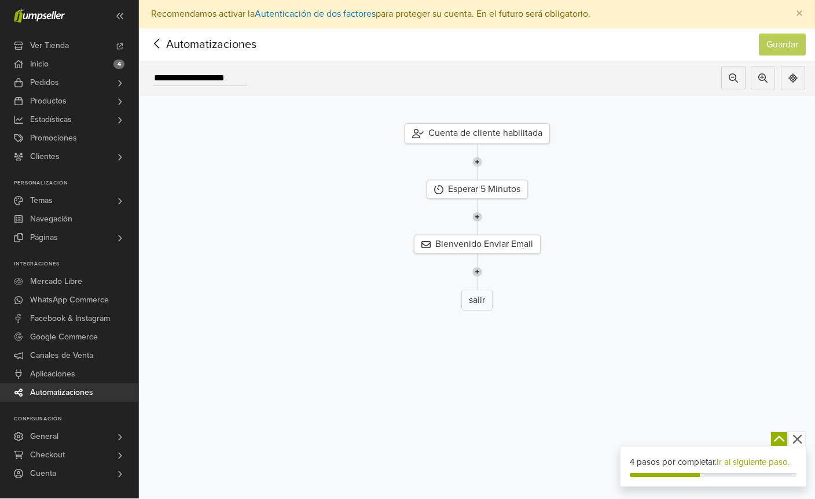
scroll to position [1, 0]
click at [153, 52] on div at bounding box center [157, 44] width 18 height 17
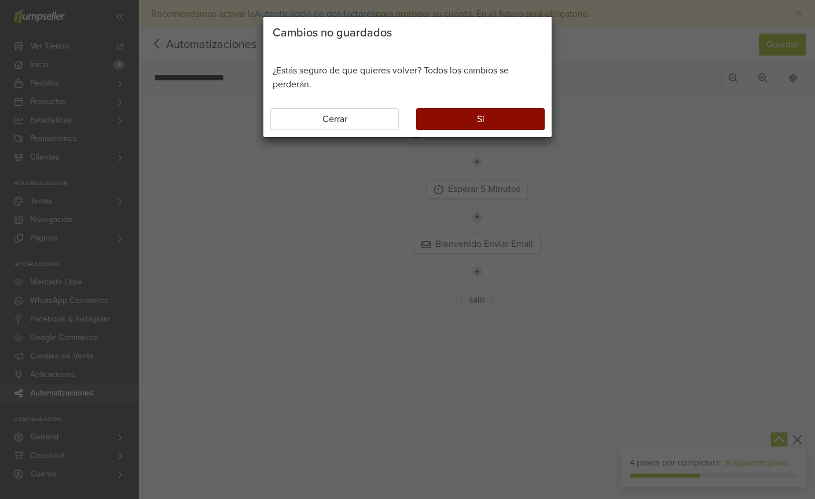
click at [503, 112] on button "Sí" at bounding box center [480, 119] width 128 height 22
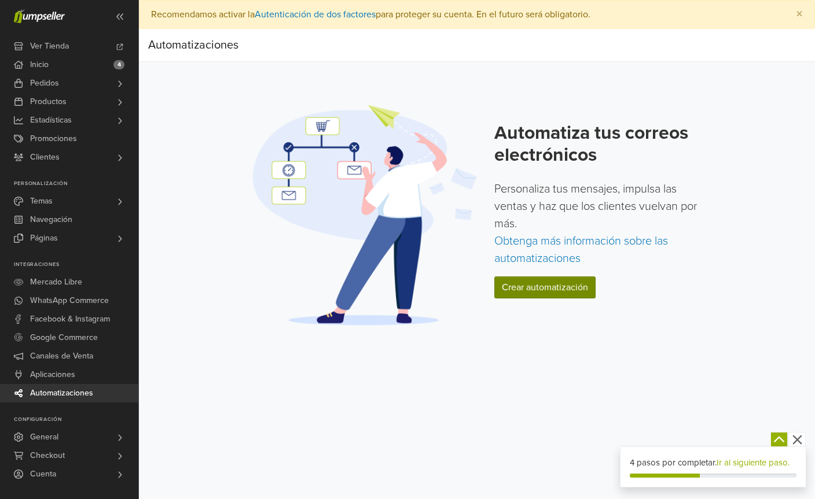
click at [560, 278] on link "Crear automatización" at bounding box center [544, 288] width 101 height 22
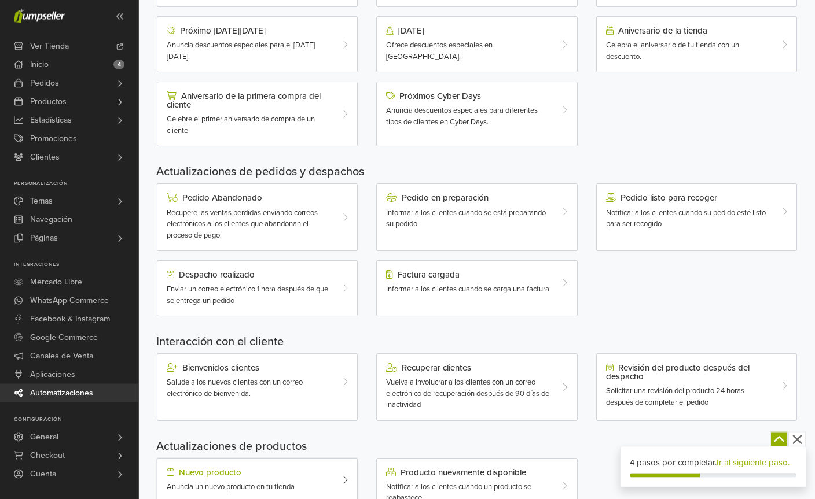
scroll to position [226, 0]
click at [323, 483] on div "Anuncia un nuevo producto en tu tienda" at bounding box center [249, 489] width 165 height 12
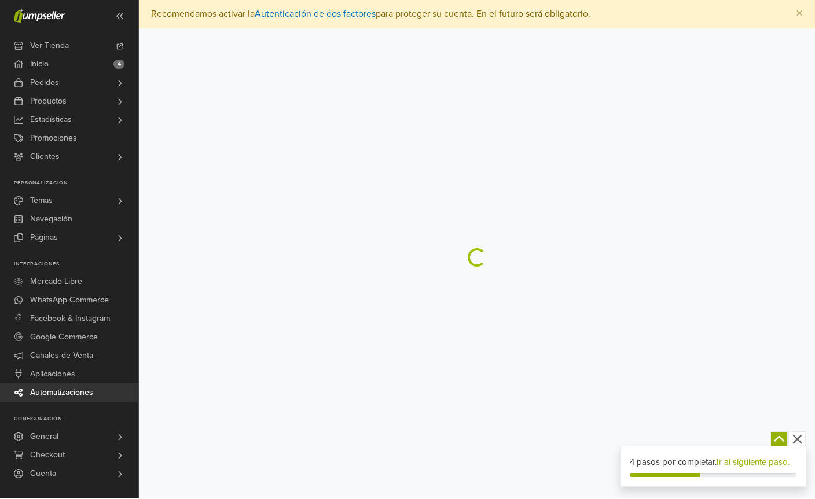
scroll to position [1, 0]
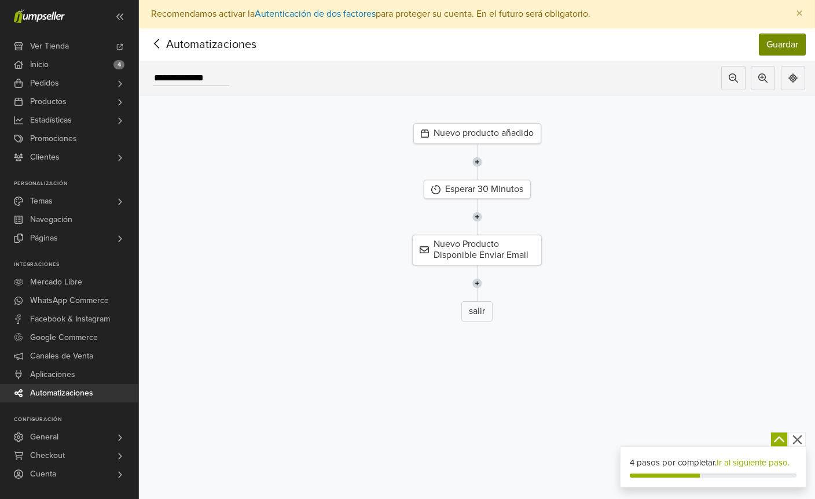
click at [786, 46] on button "Guardar" at bounding box center [782, 45] width 47 height 22
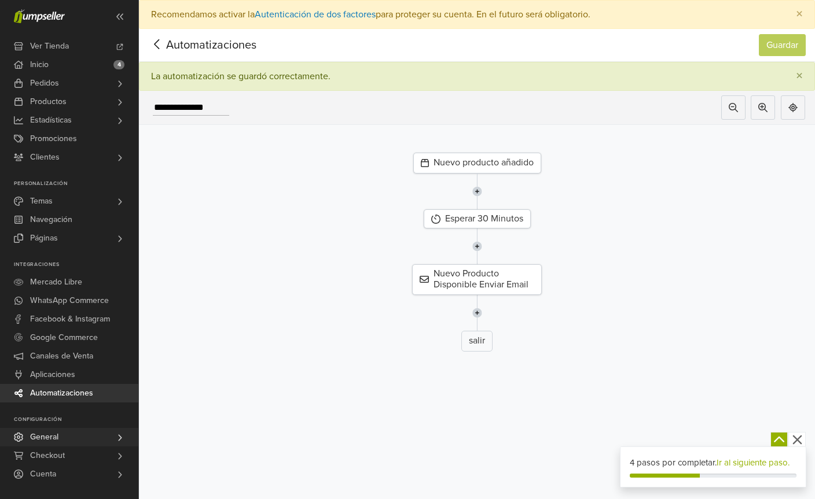
click at [112, 440] on link "General" at bounding box center [69, 437] width 138 height 19
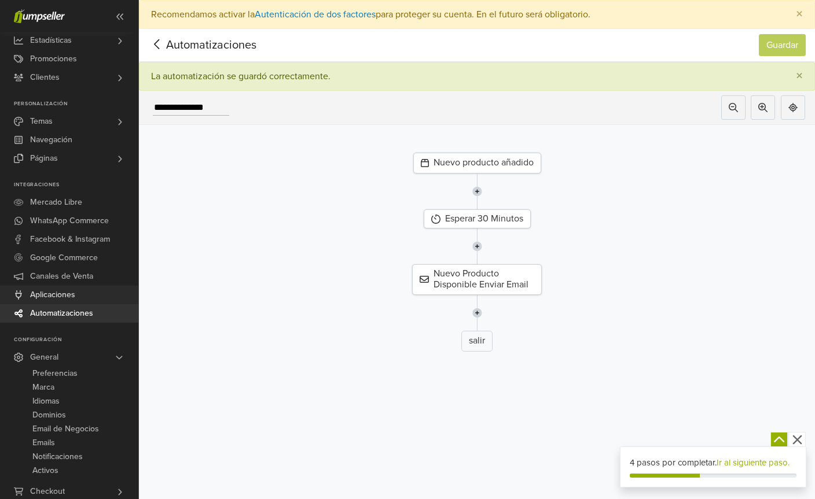
click at [50, 299] on span "Aplicaciones" at bounding box center [52, 295] width 45 height 19
